Goal: Information Seeking & Learning: Learn about a topic

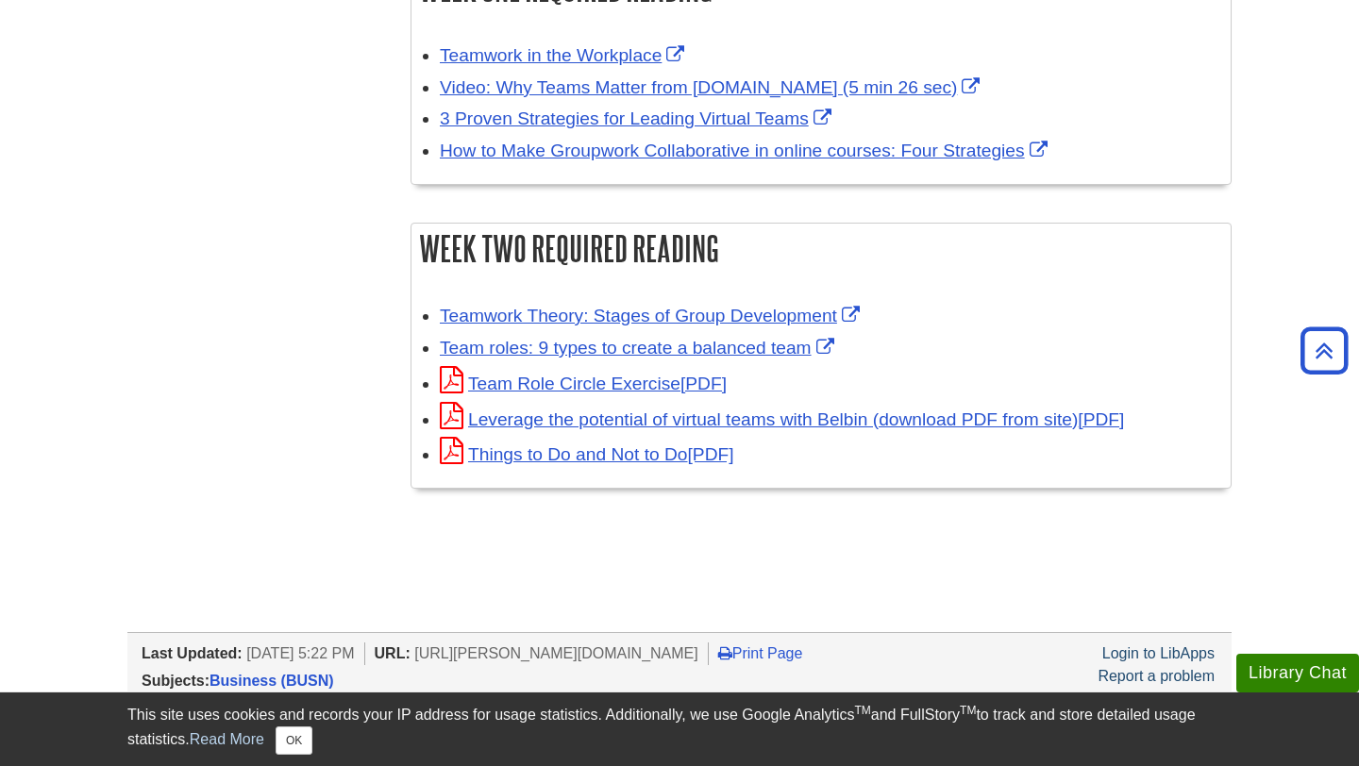
scroll to position [661, 0]
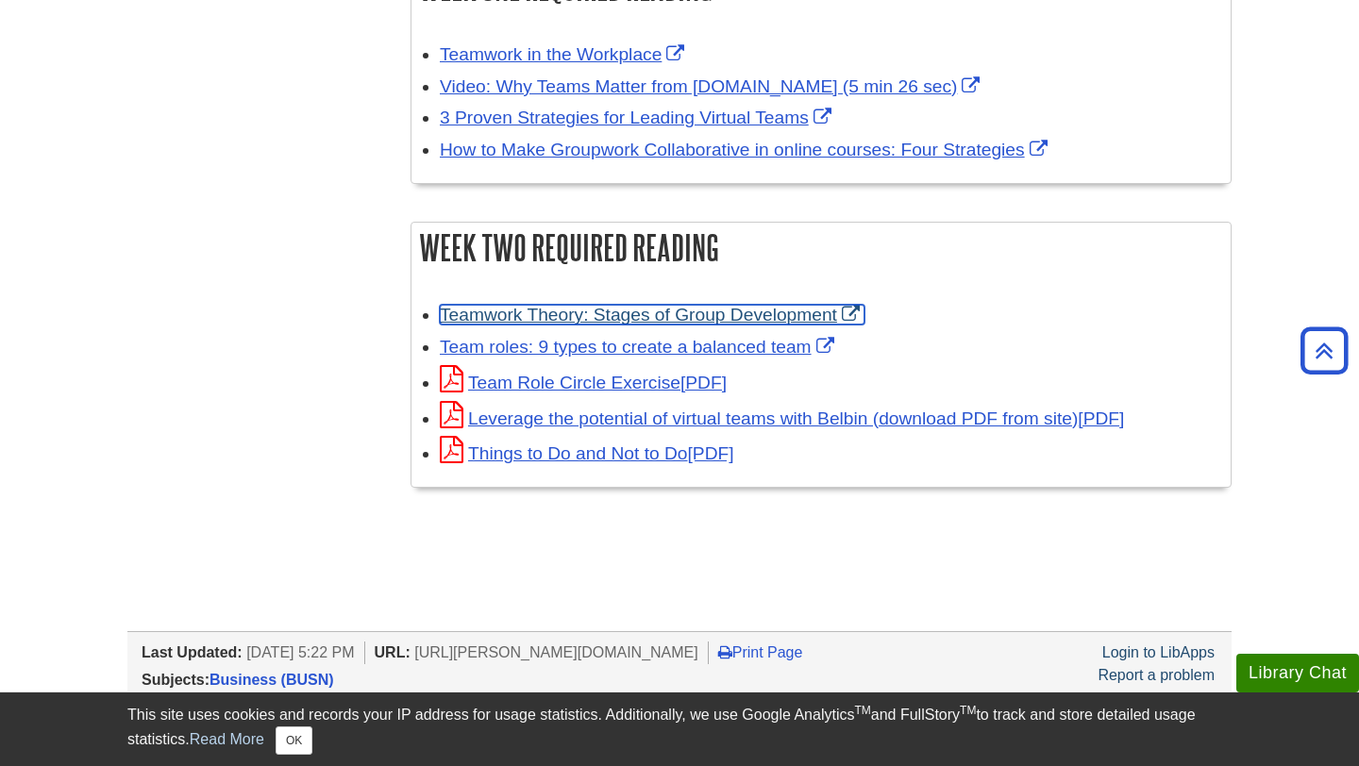
click at [580, 311] on link "Teamwork Theory: Stages of Group Development" at bounding box center [652, 315] width 425 height 20
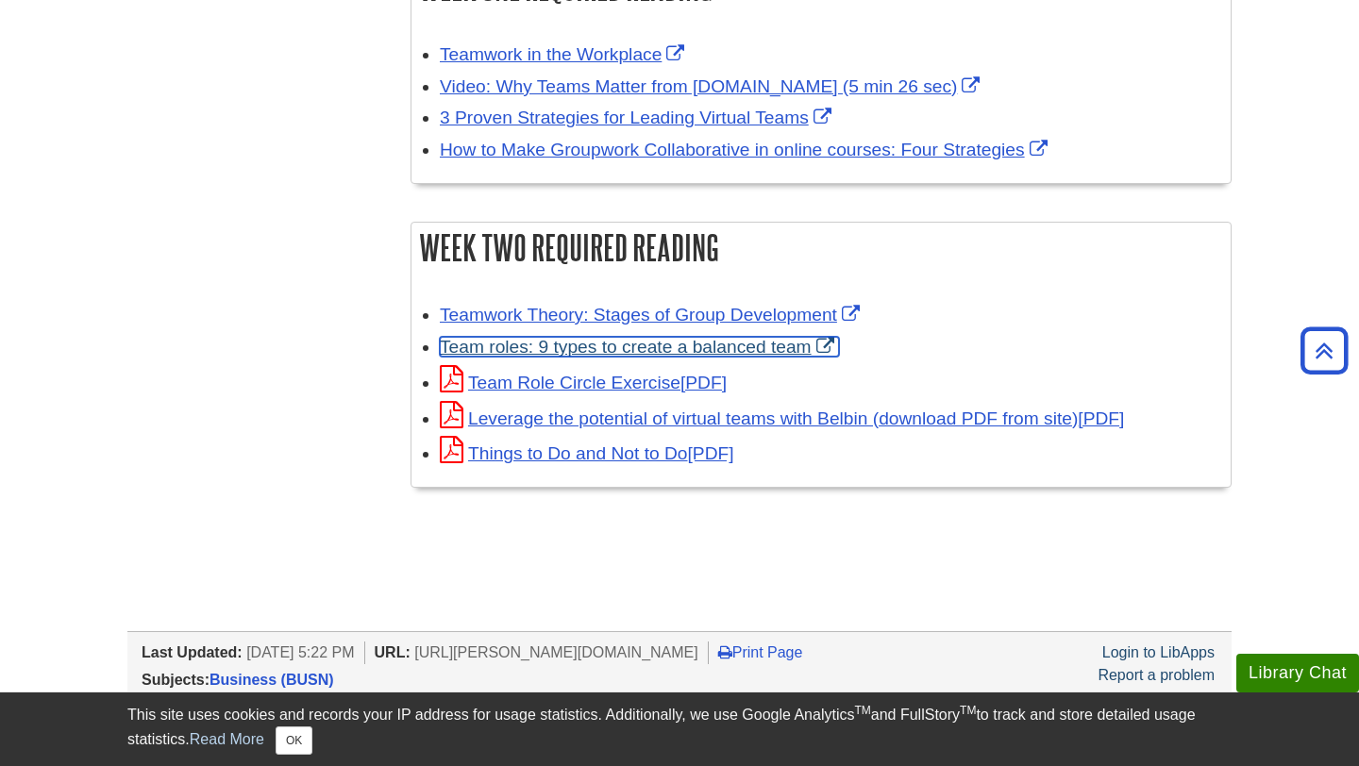
click at [634, 345] on link "Team roles: 9 types to create a balanced team" at bounding box center [639, 347] width 399 height 20
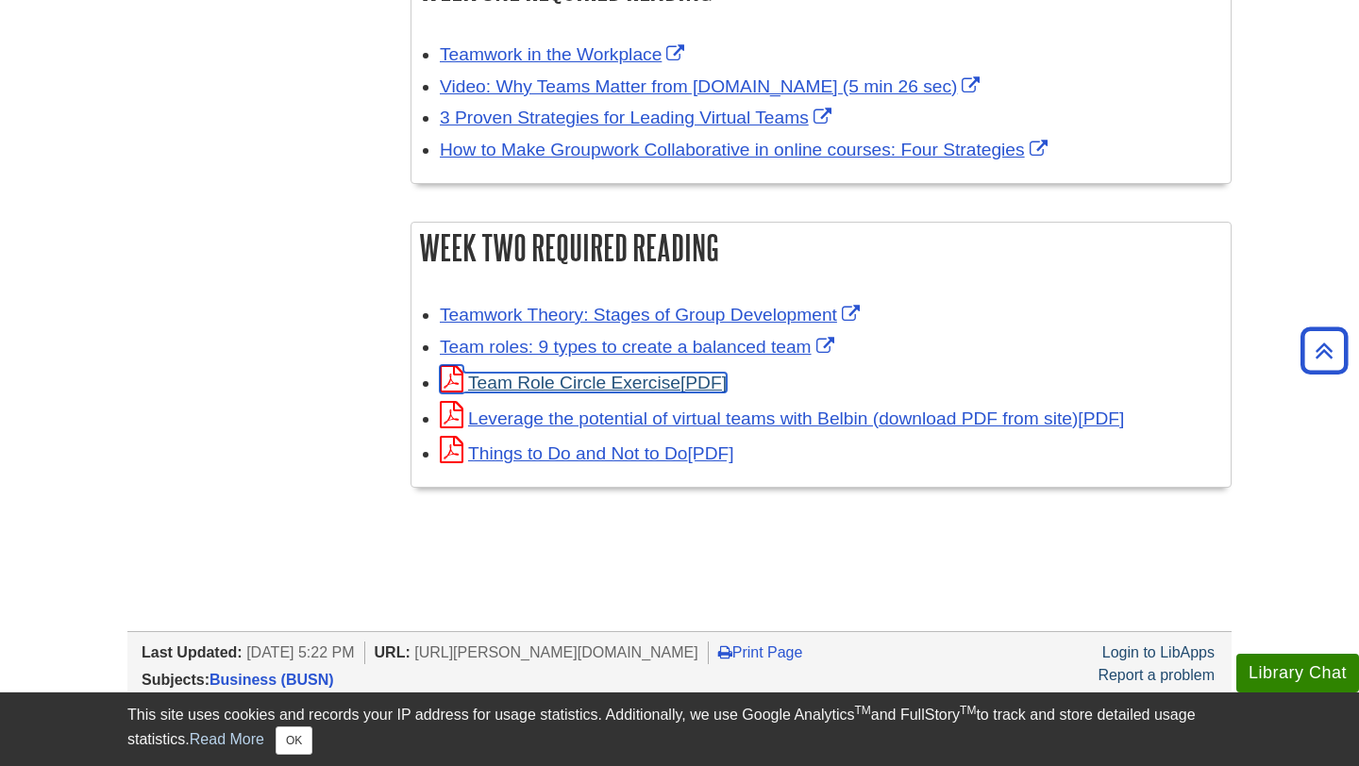
click at [605, 386] on link "Team Role Circle Exercise" at bounding box center [583, 383] width 287 height 20
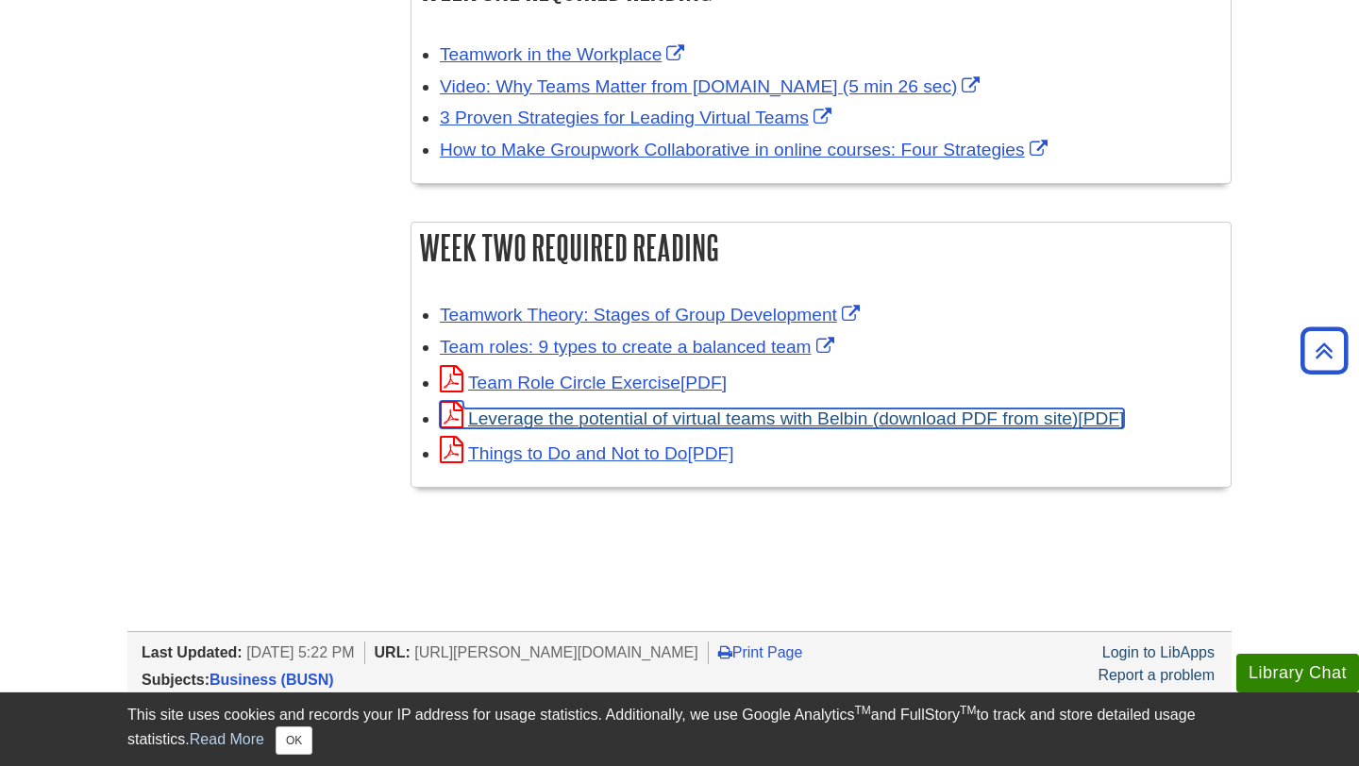
click at [616, 418] on link "Leverage the potential of virtual teams with Belbin (download PDF from site)" at bounding box center [782, 419] width 684 height 20
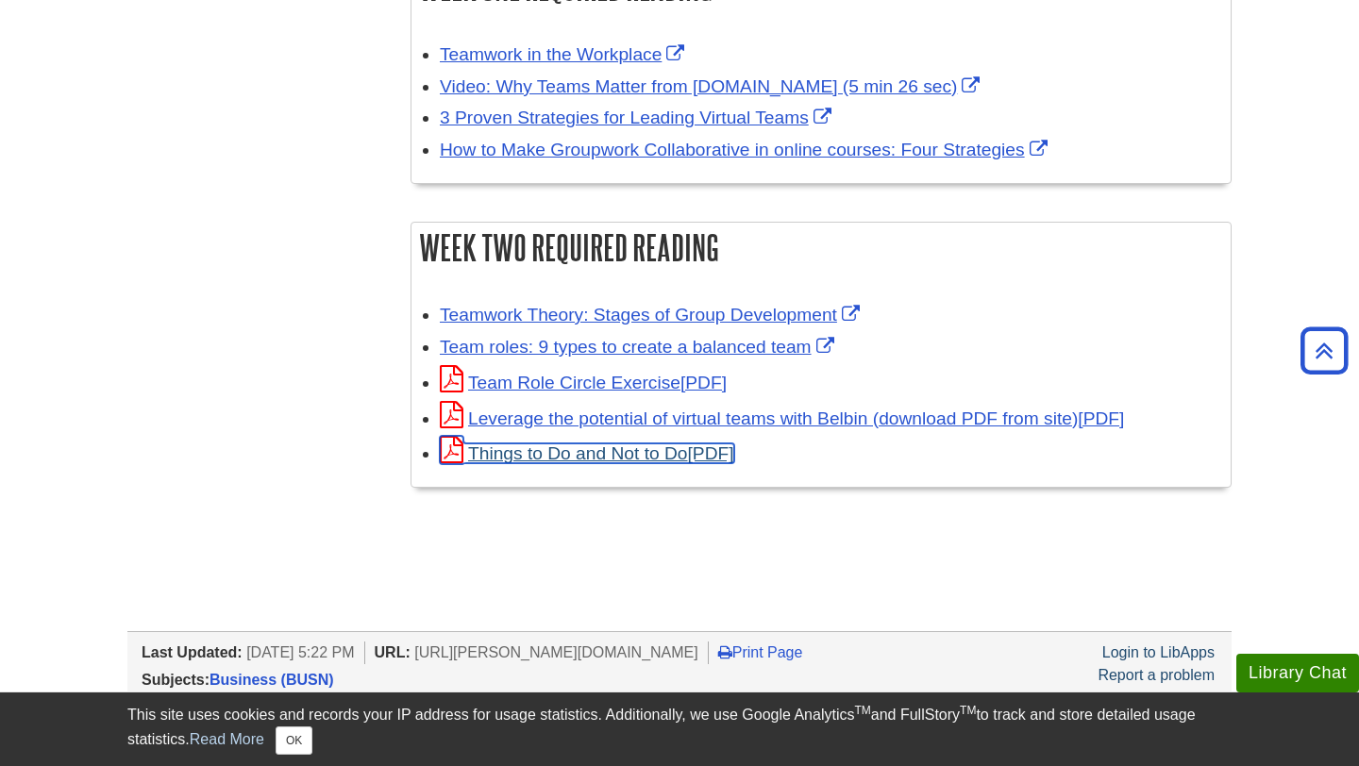
click at [508, 451] on link "Things to Do and Not to Do" at bounding box center [587, 454] width 294 height 20
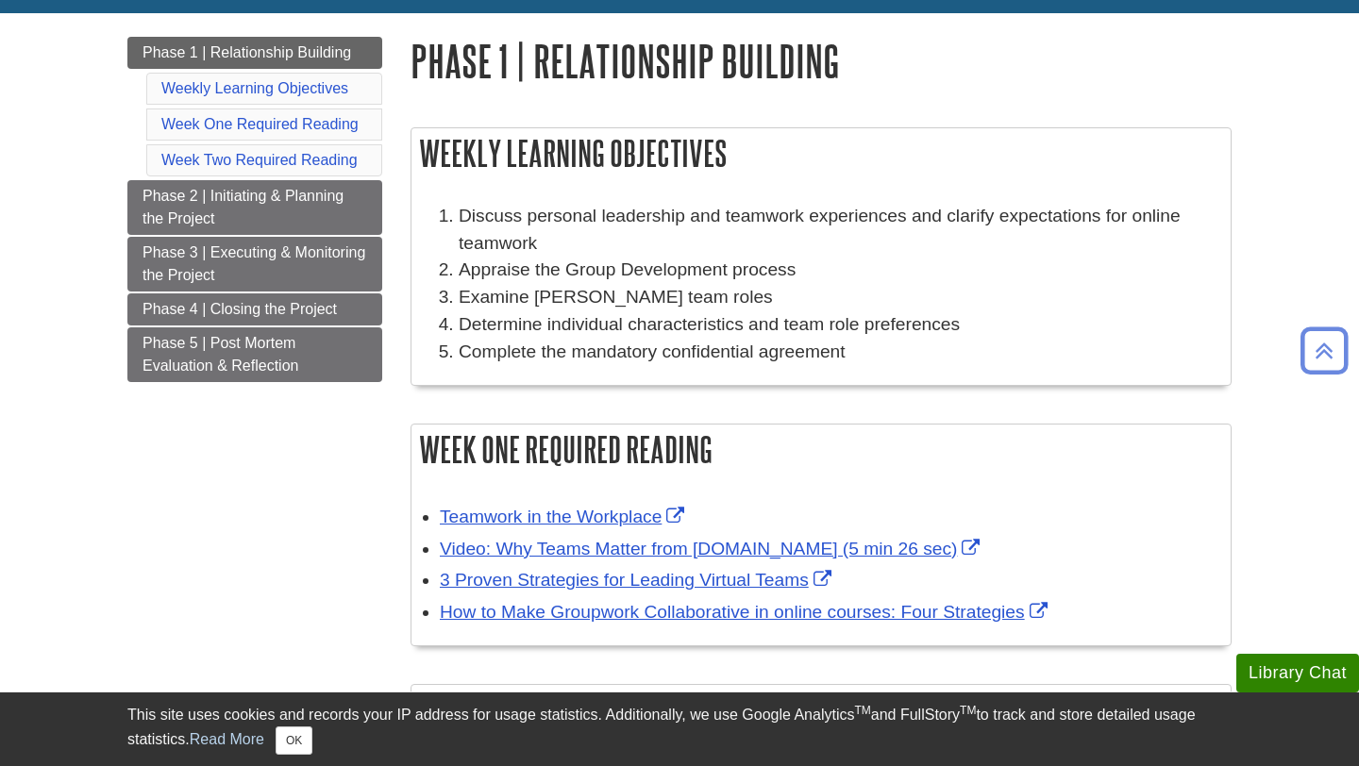
scroll to position [203, 0]
